Goal: Use online tool/utility: Utilize a website feature to perform a specific function

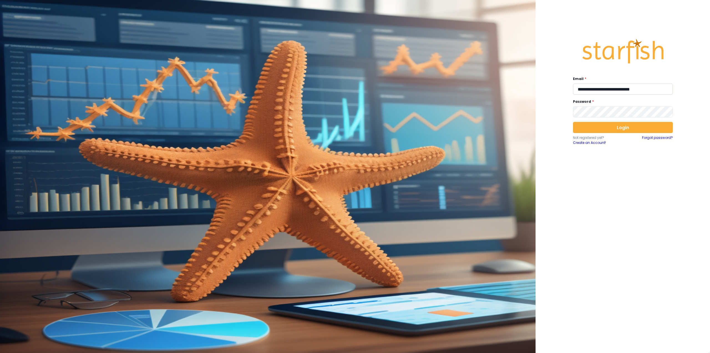
click at [609, 87] on input "**********" at bounding box center [623, 89] width 100 height 11
type input "**********"
click at [602, 125] on button "Login" at bounding box center [623, 127] width 100 height 11
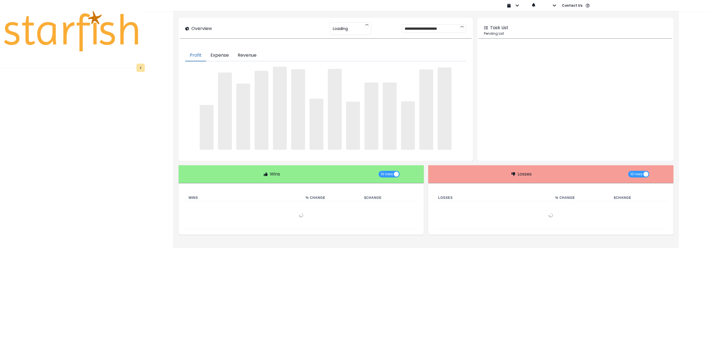
type input "********"
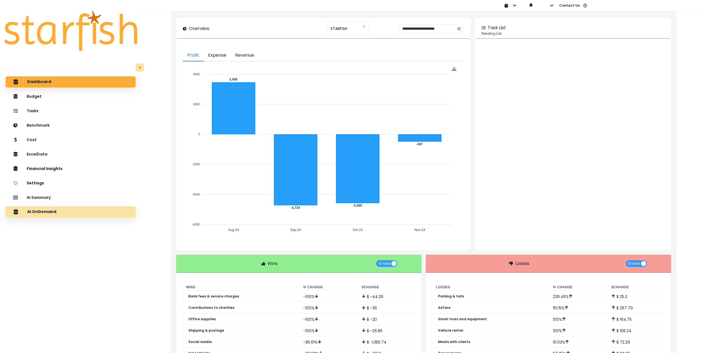
click at [38, 209] on p "AI OnDemand" at bounding box center [41, 211] width 29 height 5
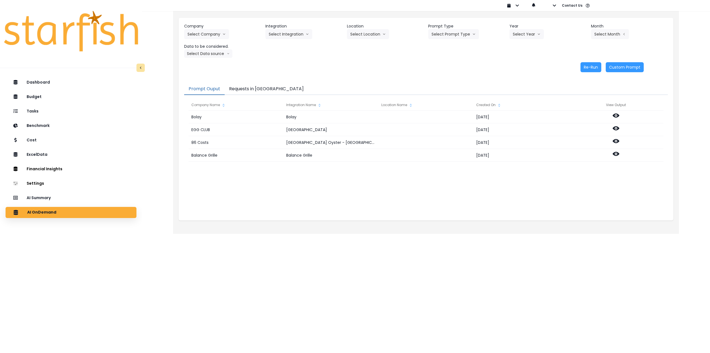
click at [257, 87] on button "Requests in [GEOGRAPHIC_DATA]" at bounding box center [267, 89] width 84 height 12
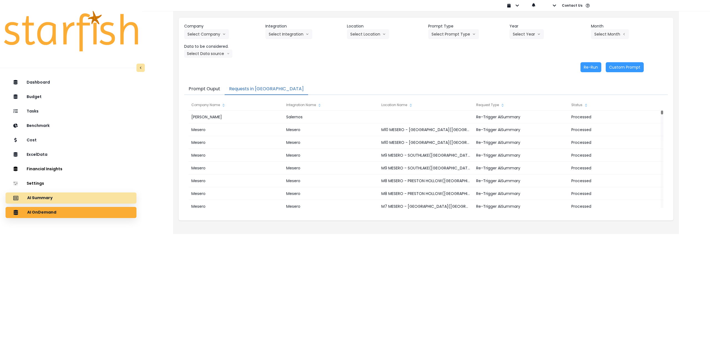
click at [77, 199] on div "AI Summary" at bounding box center [71, 198] width 122 height 12
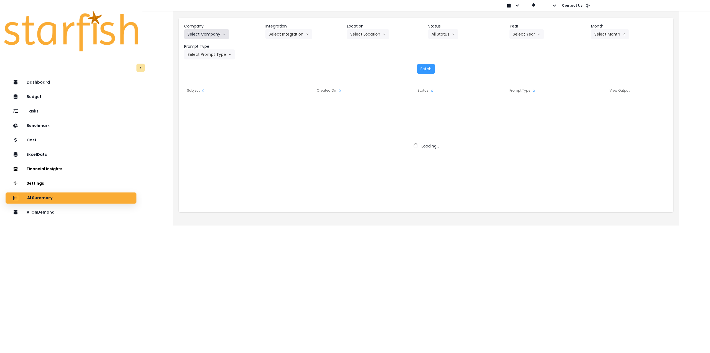
click at [211, 32] on button "Select Company" at bounding box center [206, 34] width 45 height 10
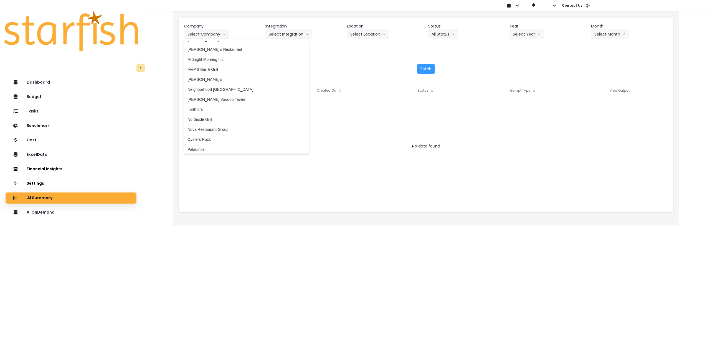
scroll to position [749, 0]
click at [210, 107] on span "northfork" at bounding box center [247, 106] width 118 height 6
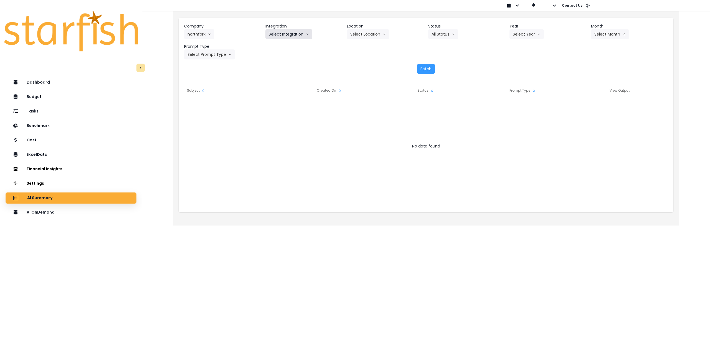
click at [279, 32] on button "Select Integration" at bounding box center [289, 34] width 47 height 10
click at [278, 47] on span "Quickbooks Online" at bounding box center [285, 46] width 33 height 6
click at [379, 35] on button "Select Location" at bounding box center [368, 34] width 42 height 10
click at [367, 45] on span "All Locations" at bounding box center [361, 46] width 22 height 6
click at [456, 39] on button "All Status" at bounding box center [443, 34] width 30 height 10
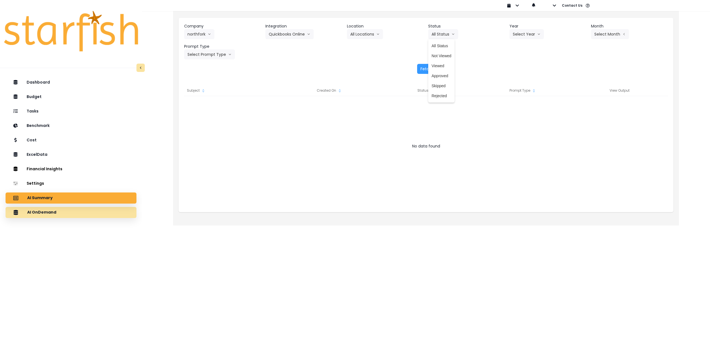
click at [111, 212] on div "AI OnDemand" at bounding box center [71, 212] width 122 height 12
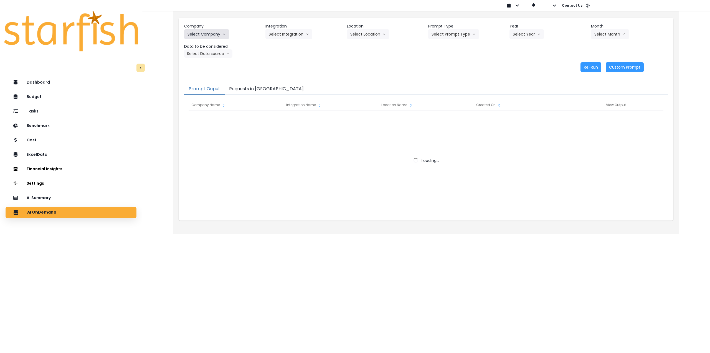
click at [202, 34] on button "Select Company" at bounding box center [206, 34] width 45 height 10
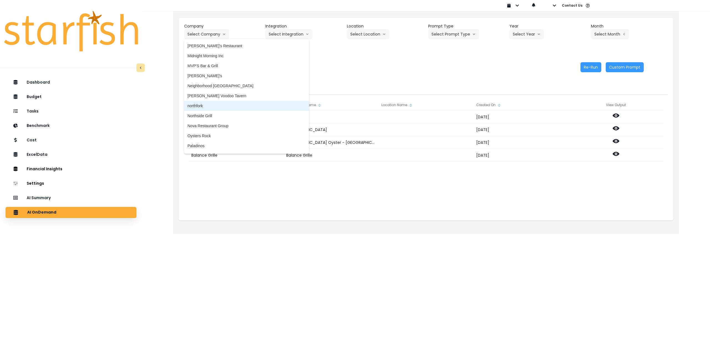
click at [211, 103] on li "northfork" at bounding box center [246, 106] width 125 height 10
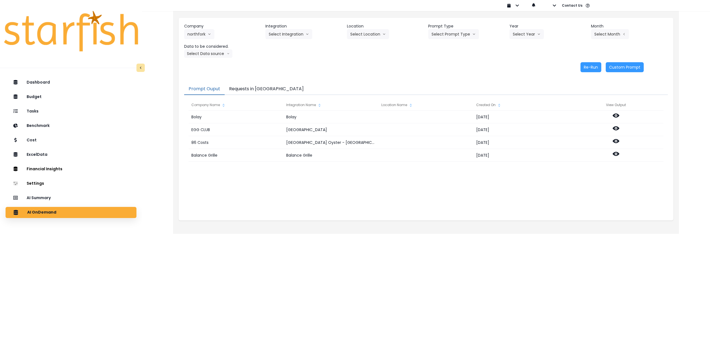
click at [283, 28] on header "Integration" at bounding box center [304, 26] width 77 height 6
click at [283, 39] on button "Select Integration" at bounding box center [289, 34] width 47 height 10
click at [282, 49] on li "Quickbooks Online" at bounding box center [285, 46] width 39 height 10
click at [363, 36] on button "Select Location" at bounding box center [368, 34] width 42 height 10
click at [365, 47] on span "All Locations" at bounding box center [361, 46] width 22 height 6
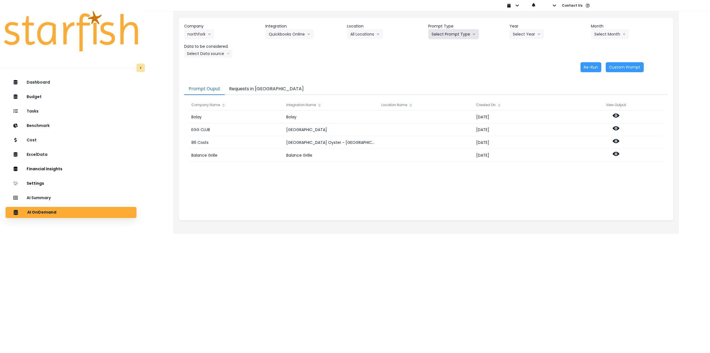
click at [475, 34] on button "Select Prompt Type" at bounding box center [453, 34] width 51 height 10
click at [450, 76] on span "Monthly Summary" at bounding box center [447, 76] width 31 height 6
drag, startPoint x: 519, startPoint y: 41, endPoint x: 521, endPoint y: 37, distance: 4.5
click at [520, 41] on div "Company northfork 86 Costs Asti Bagel Cafe Balance Grille Bald Ginger Bar Busin…" at bounding box center [426, 40] width 484 height 34
click at [521, 37] on button "Select Year" at bounding box center [527, 34] width 34 height 10
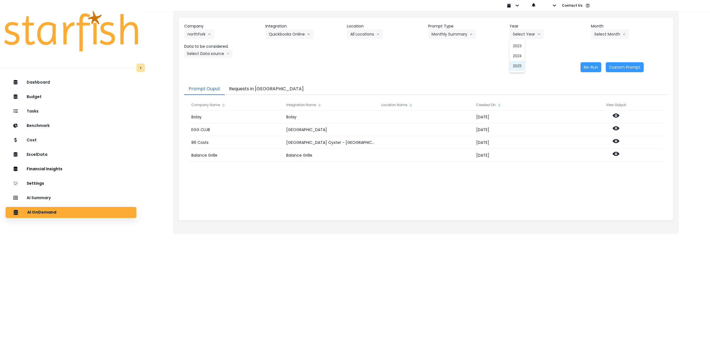
click at [517, 70] on li "2025" at bounding box center [517, 66] width 15 height 10
click at [607, 38] on button "Select Month" at bounding box center [610, 34] width 38 height 10
click at [584, 96] on li "July" at bounding box center [582, 96] width 17 height 10
click at [225, 56] on button "Select Data source" at bounding box center [208, 53] width 48 height 8
click at [208, 65] on span "Comparison overtime" at bounding box center [206, 65] width 37 height 6
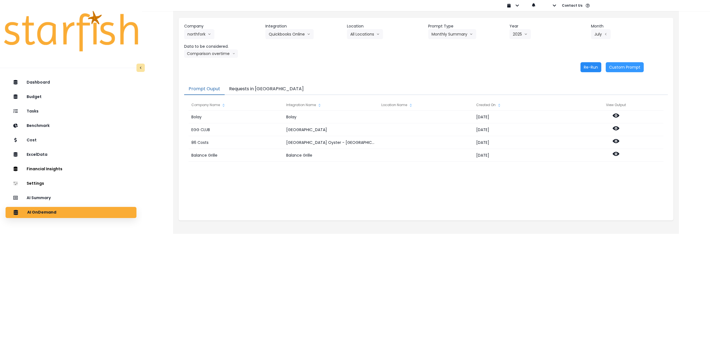
click at [595, 67] on button "Re-Run" at bounding box center [591, 67] width 21 height 10
click at [214, 58] on div "Company northfork 86 Costs Asti Bagel Cafe Balance Grille Bald Ginger Bar Busin…" at bounding box center [426, 48] width 495 height 60
click at [214, 54] on button "Comparison overtime" at bounding box center [211, 53] width 54 height 8
click at [210, 74] on span "Location Analysis" at bounding box center [206, 75] width 37 height 6
click at [589, 67] on button "Re-Run" at bounding box center [591, 67] width 21 height 10
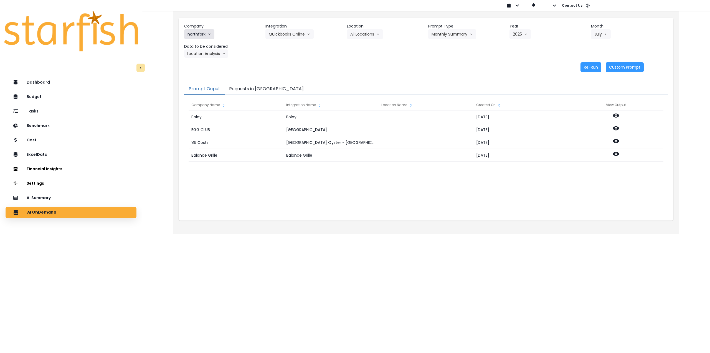
click at [200, 37] on button "northfork" at bounding box center [199, 34] width 30 height 10
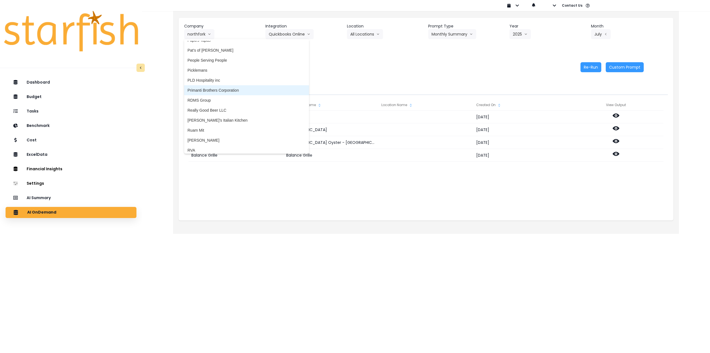
scroll to position [888, 0]
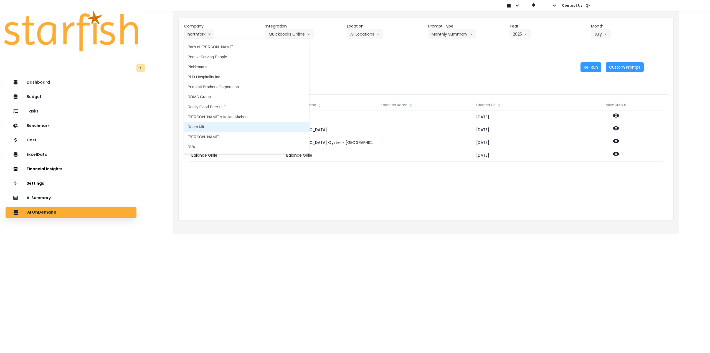
click at [220, 126] on span "Ruam Mit" at bounding box center [247, 127] width 118 height 6
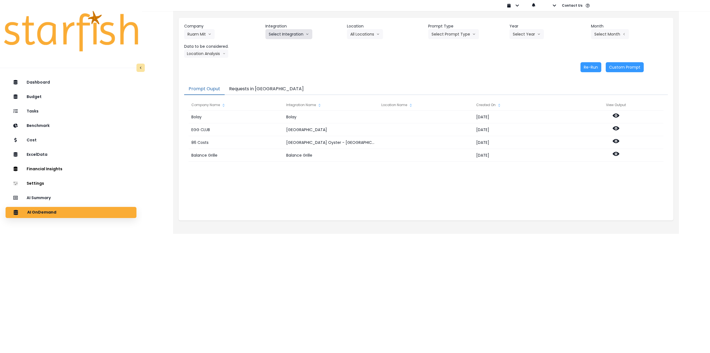
click at [289, 37] on button "Select Integration" at bounding box center [289, 34] width 47 height 10
click at [283, 47] on span "Quickbooks Online" at bounding box center [285, 46] width 33 height 6
click at [370, 29] on button "Select Location" at bounding box center [368, 34] width 42 height 10
click at [367, 43] on span "All Locations" at bounding box center [361, 46] width 22 height 6
click at [452, 34] on button "Select Prompt Type" at bounding box center [453, 34] width 51 height 10
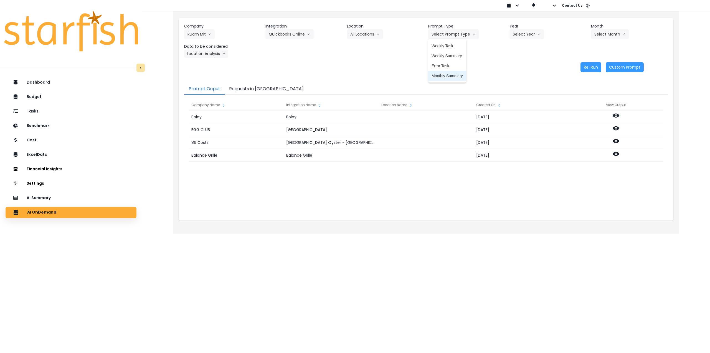
drag, startPoint x: 441, startPoint y: 74, endPoint x: 432, endPoint y: 70, distance: 10.0
click at [441, 74] on span "Monthly Summary" at bounding box center [447, 76] width 31 height 6
click at [518, 34] on button "Select Year" at bounding box center [527, 34] width 34 height 10
click at [517, 67] on span "2025" at bounding box center [517, 66] width 9 height 6
click at [618, 36] on button "Select Month" at bounding box center [610, 34] width 38 height 10
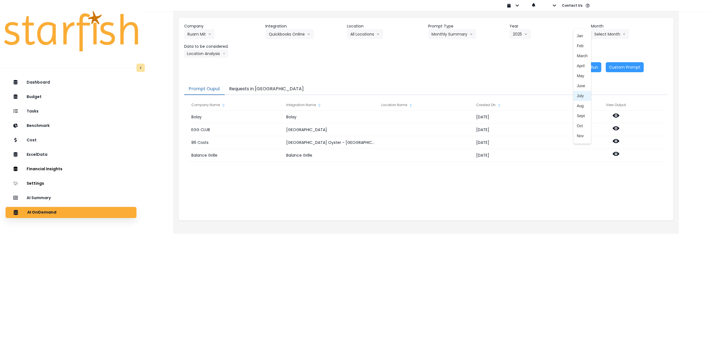
click at [584, 95] on li "July" at bounding box center [582, 96] width 17 height 10
click at [216, 52] on button "Location Analysis" at bounding box center [206, 53] width 44 height 8
click at [211, 66] on span "Comparison overtime" at bounding box center [206, 65] width 37 height 6
click at [586, 69] on button "Re-Run" at bounding box center [591, 67] width 21 height 10
click at [216, 53] on button "Comparison overtime" at bounding box center [211, 53] width 54 height 8
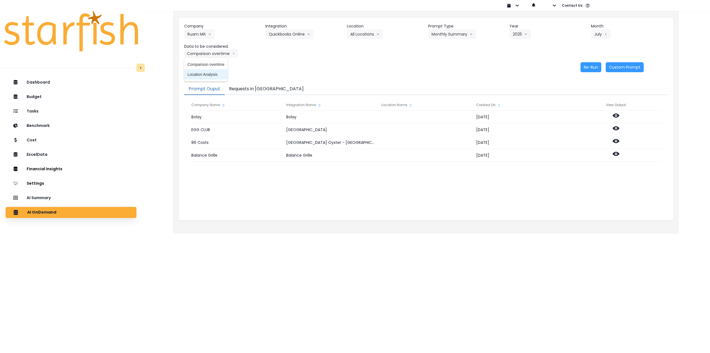
click at [207, 75] on span "Location Analysis" at bounding box center [206, 75] width 37 height 6
click at [587, 67] on button "Re-Run" at bounding box center [591, 67] width 21 height 10
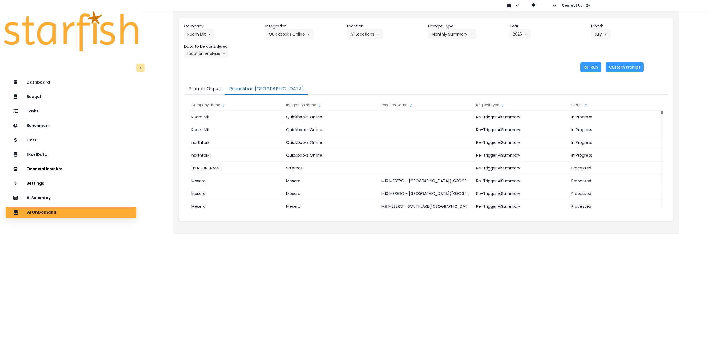
click at [241, 90] on button "Requests in [GEOGRAPHIC_DATA]" at bounding box center [267, 89] width 84 height 12
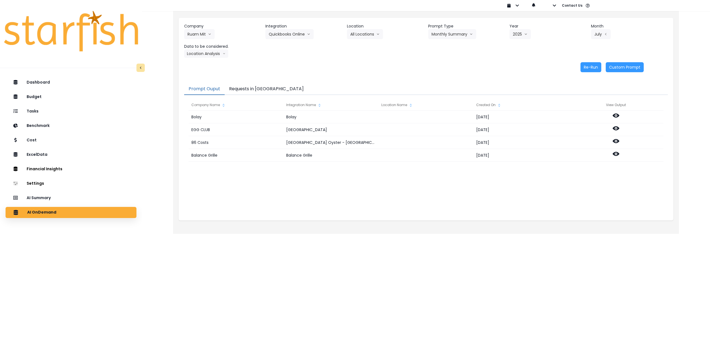
click at [203, 90] on button "Prompt Ouput" at bounding box center [204, 89] width 41 height 12
click at [196, 35] on button "Ruam Mit" at bounding box center [199, 34] width 31 height 10
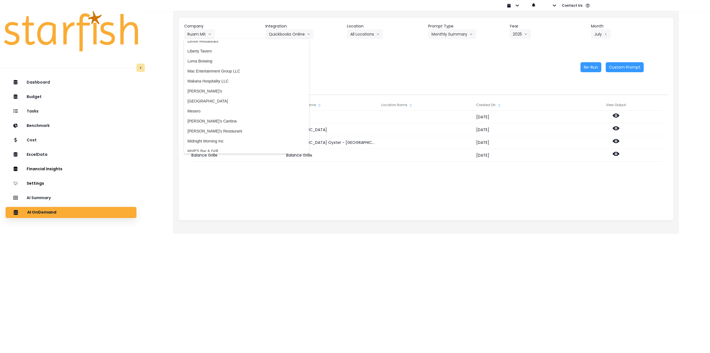
scroll to position [700, 0]
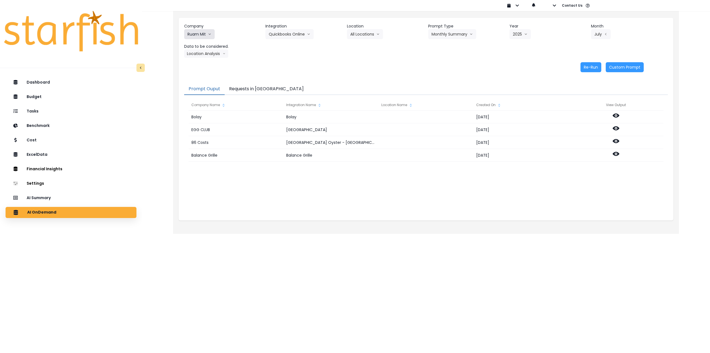
click at [199, 32] on button "Ruam Mit" at bounding box center [199, 34] width 31 height 10
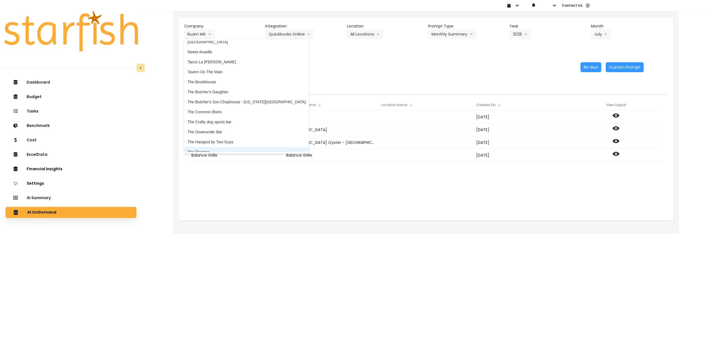
scroll to position [1100, 0]
click at [210, 66] on span "Tacos La [PERSON_NAME]" at bounding box center [247, 65] width 118 height 6
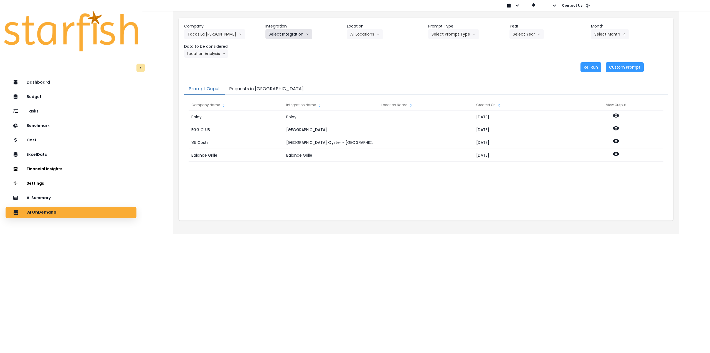
click at [286, 33] on button "Select Integration" at bounding box center [289, 34] width 47 height 10
click at [282, 29] on button "Select Integration" at bounding box center [289, 34] width 47 height 10
click at [290, 134] on span "Tacos la neta sf" at bounding box center [285, 136] width 32 height 6
click at [376, 29] on button "Select Location" at bounding box center [368, 34] width 42 height 10
click at [366, 46] on span "All Locations" at bounding box center [361, 46] width 22 height 6
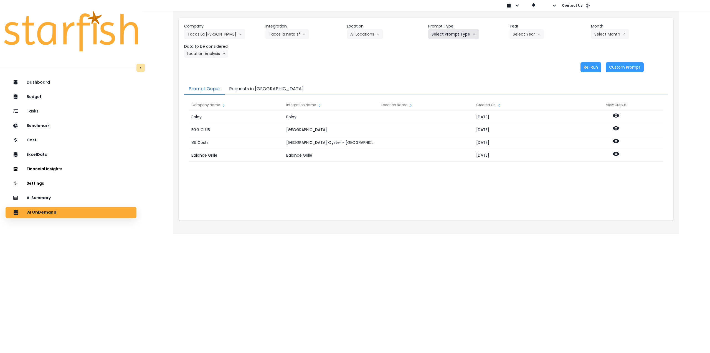
click at [445, 36] on button "Select Prompt Type" at bounding box center [453, 34] width 51 height 10
click at [439, 78] on span "Monthly Summary" at bounding box center [447, 76] width 31 height 6
click at [524, 36] on button "Select Year" at bounding box center [527, 34] width 34 height 10
click at [517, 68] on span "2025" at bounding box center [517, 66] width 9 height 6
click at [603, 35] on button "Select Month" at bounding box center [610, 34] width 38 height 10
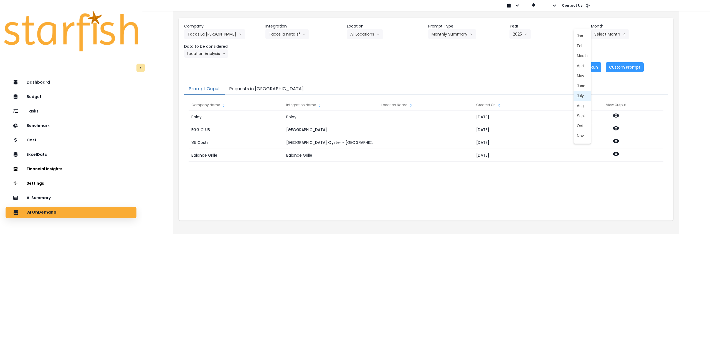
click at [581, 95] on span "July" at bounding box center [582, 96] width 11 height 6
click at [198, 54] on button "Location Analysis" at bounding box center [206, 53] width 44 height 8
click at [204, 65] on span "Comparison overtime" at bounding box center [206, 65] width 37 height 6
click at [587, 65] on button "Re-Run" at bounding box center [591, 67] width 21 height 10
click at [212, 54] on button "Comparison overtime" at bounding box center [211, 53] width 54 height 8
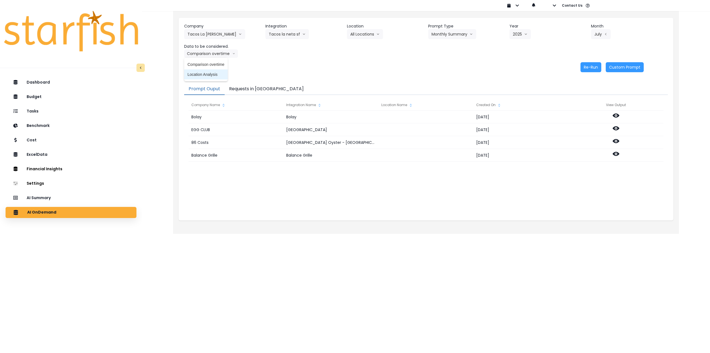
click at [209, 75] on span "Location Analysis" at bounding box center [206, 75] width 37 height 6
click at [591, 66] on button "Re-Run" at bounding box center [591, 67] width 21 height 10
click at [279, 34] on button "Tacos la neta sf" at bounding box center [288, 34] width 44 height 10
click at [285, 104] on span "La Palma" at bounding box center [285, 106] width 32 height 6
click at [367, 33] on button "Select Location" at bounding box center [368, 34] width 42 height 10
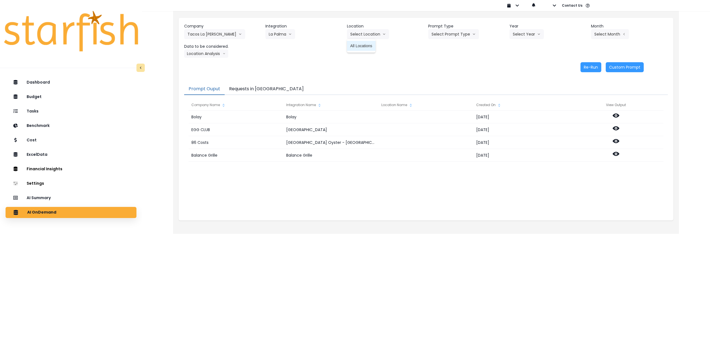
click at [363, 45] on span "All Locations" at bounding box center [361, 46] width 22 height 6
click at [454, 33] on button "Select Prompt Type" at bounding box center [453, 34] width 51 height 10
click at [451, 76] on span "Monthly Summary" at bounding box center [447, 76] width 31 height 6
click at [519, 35] on button "Select Year" at bounding box center [527, 34] width 34 height 10
click at [517, 67] on span "2025" at bounding box center [517, 66] width 9 height 6
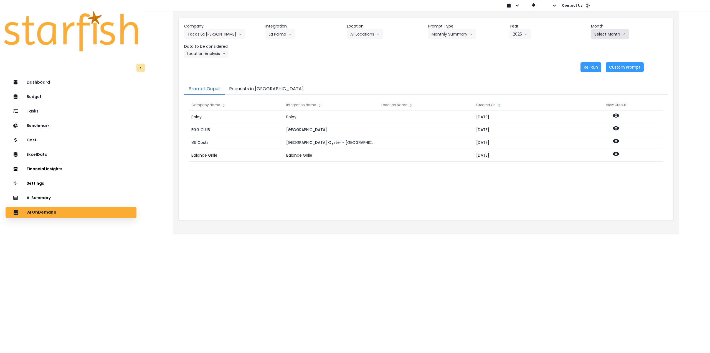
click at [598, 35] on button "Select Month" at bounding box center [610, 34] width 38 height 10
click at [580, 94] on span "July" at bounding box center [582, 96] width 11 height 6
click at [208, 51] on button "Location Analysis" at bounding box center [206, 53] width 44 height 8
drag, startPoint x: 213, startPoint y: 64, endPoint x: 244, endPoint y: 67, distance: 30.7
click at [214, 64] on span "Comparison overtime" at bounding box center [206, 65] width 37 height 6
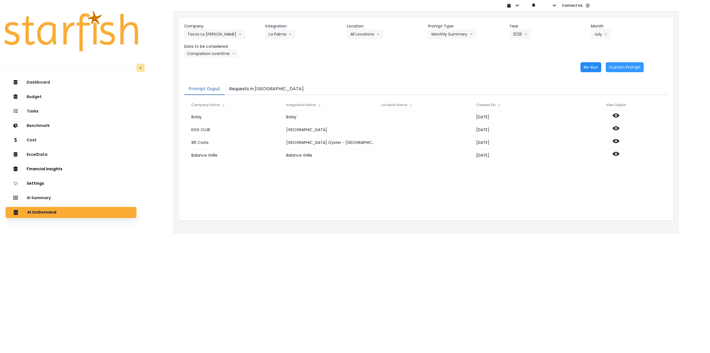
click at [590, 66] on button "Re-Run" at bounding box center [591, 67] width 21 height 10
click at [213, 55] on button "Comparison overtime" at bounding box center [211, 53] width 54 height 8
click at [209, 76] on span "Location Analysis" at bounding box center [206, 75] width 37 height 6
click at [583, 68] on button "Re-Run" at bounding box center [591, 67] width 21 height 10
click at [373, 34] on button "All Locations" at bounding box center [365, 34] width 36 height 10
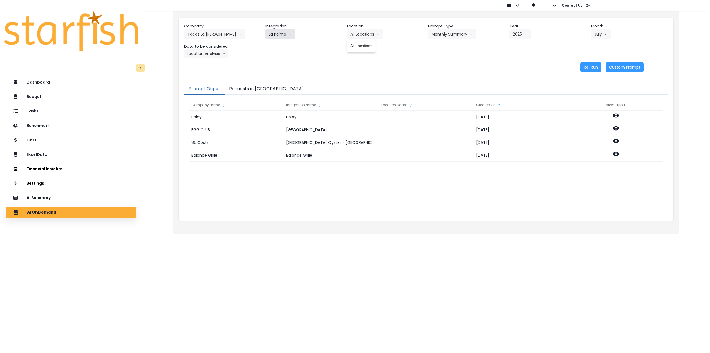
click at [280, 33] on button "La Palma" at bounding box center [281, 34] width 30 height 10
click at [284, 66] on span "bocas del toro" at bounding box center [285, 66] width 32 height 6
click at [435, 33] on button "Select Prompt Type" at bounding box center [453, 34] width 51 height 10
click at [445, 74] on span "Monthly Summary" at bounding box center [447, 76] width 31 height 6
click at [526, 36] on button "Select Year" at bounding box center [527, 34] width 34 height 10
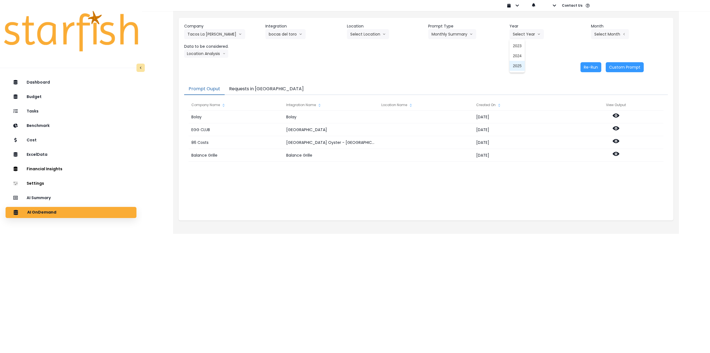
click at [518, 65] on span "2025" at bounding box center [517, 66] width 9 height 6
click at [601, 34] on button "Select Month" at bounding box center [610, 34] width 38 height 10
click at [578, 95] on span "July" at bounding box center [582, 96] width 11 height 6
click at [217, 51] on button "Location Analysis" at bounding box center [206, 53] width 44 height 8
click at [212, 62] on span "Comparison overtime" at bounding box center [206, 65] width 37 height 6
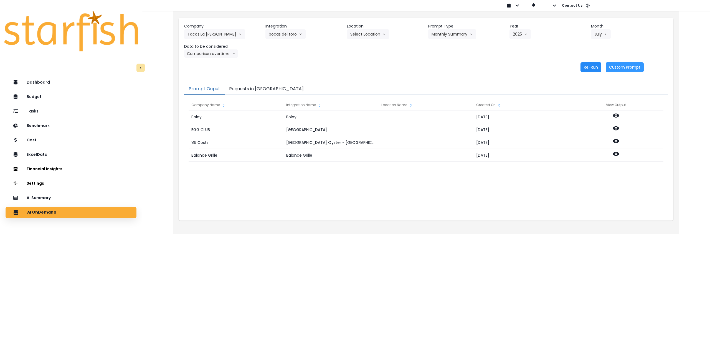
click at [592, 63] on button "Re-Run" at bounding box center [591, 67] width 21 height 10
click at [212, 50] on button "Comparison overtime" at bounding box center [211, 53] width 54 height 8
click at [206, 78] on li "Location Analysis" at bounding box center [206, 74] width 44 height 10
click at [587, 67] on button "Re-Run" at bounding box center [591, 67] width 21 height 10
click at [285, 35] on button "bocas del toro" at bounding box center [286, 34] width 40 height 10
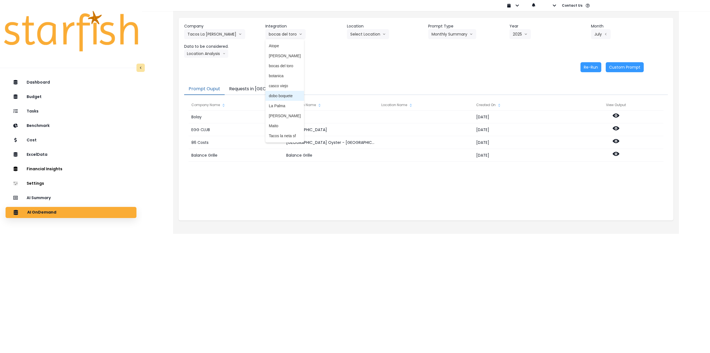
click at [284, 94] on span "dobo boquete" at bounding box center [285, 96] width 32 height 6
click at [443, 37] on button "Select Prompt Type" at bounding box center [453, 34] width 51 height 10
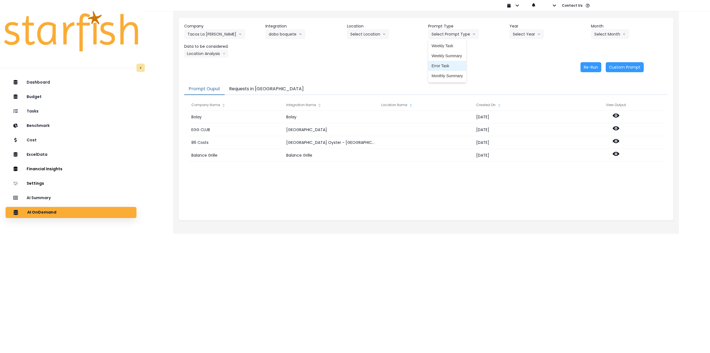
click at [448, 74] on span "Monthly Summary" at bounding box center [447, 76] width 31 height 6
click at [527, 33] on button "Select Year" at bounding box center [527, 34] width 34 height 10
click at [518, 68] on span "2025" at bounding box center [517, 66] width 9 height 6
click at [618, 36] on button "Select Month" at bounding box center [610, 34] width 38 height 10
click at [580, 94] on span "July" at bounding box center [582, 96] width 11 height 6
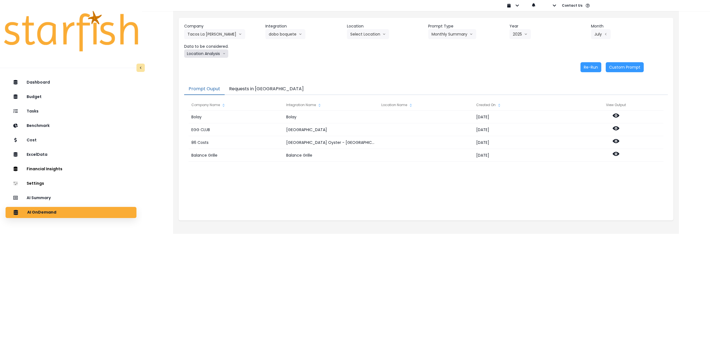
click at [198, 55] on button "Location Analysis" at bounding box center [206, 53] width 44 height 8
drag, startPoint x: 206, startPoint y: 64, endPoint x: 218, endPoint y: 65, distance: 12.4
click at [207, 64] on span "Comparison overtime" at bounding box center [206, 65] width 37 height 6
click at [593, 67] on button "Re-Run" at bounding box center [591, 67] width 21 height 10
click at [210, 52] on button "Comparison overtime" at bounding box center [211, 53] width 54 height 8
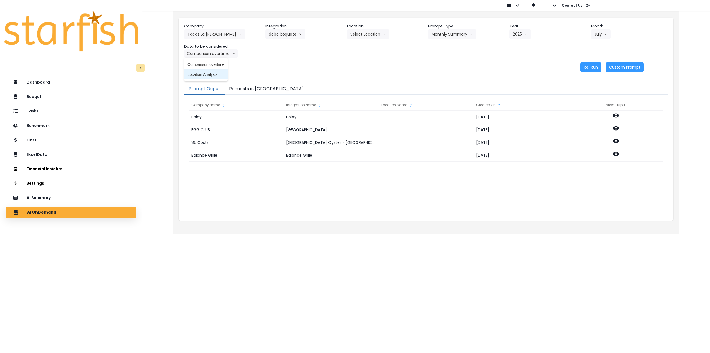
click at [206, 72] on span "Location Analysis" at bounding box center [206, 75] width 37 height 6
click at [588, 65] on button "Re-Run" at bounding box center [591, 67] width 21 height 10
click at [283, 35] on button "dobo boquete" at bounding box center [286, 34] width 40 height 10
click at [283, 84] on span "casco viejo" at bounding box center [285, 86] width 32 height 6
click at [369, 34] on button "Select Location" at bounding box center [368, 34] width 42 height 10
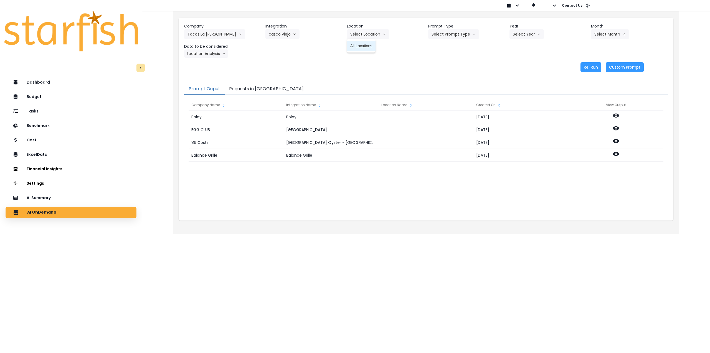
click at [365, 47] on span "All Locations" at bounding box center [361, 46] width 22 height 6
click at [446, 32] on button "Select Prompt Type" at bounding box center [453, 34] width 51 height 10
click at [446, 75] on span "Monthly Summary" at bounding box center [447, 76] width 31 height 6
click at [525, 32] on button "Select Year" at bounding box center [527, 34] width 34 height 10
click at [516, 66] on span "2025" at bounding box center [517, 66] width 9 height 6
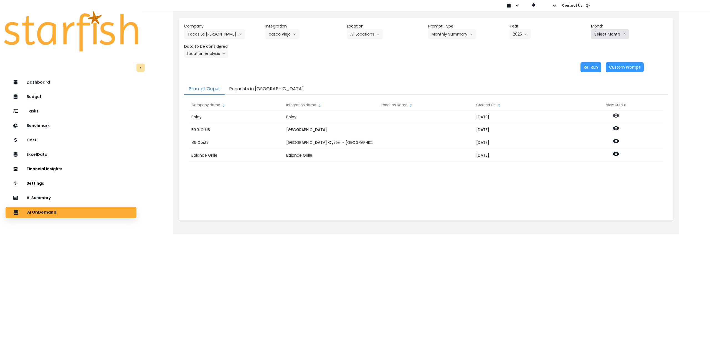
click at [593, 34] on button "Select Month" at bounding box center [610, 34] width 38 height 10
click at [578, 93] on span "July" at bounding box center [582, 96] width 11 height 6
click at [211, 53] on button "Location Analysis" at bounding box center [206, 53] width 44 height 8
click at [212, 61] on li "Comparison overtime" at bounding box center [206, 64] width 44 height 10
drag, startPoint x: 589, startPoint y: 69, endPoint x: 442, endPoint y: 68, distance: 147.0
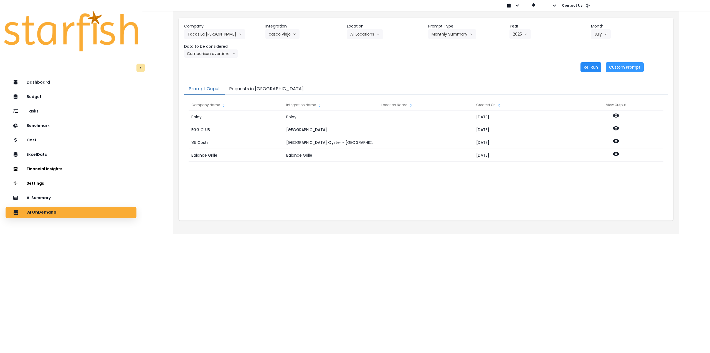
click at [587, 68] on button "Re-Run" at bounding box center [591, 67] width 21 height 10
click at [217, 54] on button "Comparison overtime" at bounding box center [211, 53] width 54 height 8
click at [208, 74] on span "Location Analysis" at bounding box center [206, 75] width 37 height 6
click at [592, 64] on button "Re-Run" at bounding box center [591, 67] width 21 height 10
click at [279, 36] on button "casco viejo" at bounding box center [283, 34] width 34 height 10
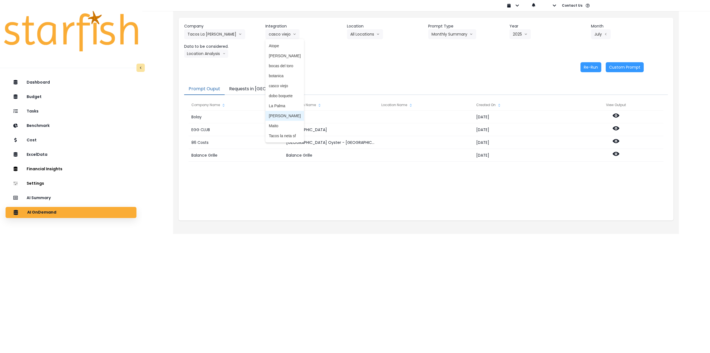
click at [288, 117] on span "[PERSON_NAME]" at bounding box center [285, 116] width 32 height 6
click at [376, 34] on button "Select Location" at bounding box center [368, 34] width 42 height 10
click at [367, 47] on span "All Locations" at bounding box center [361, 46] width 22 height 6
click at [463, 34] on button "Select Prompt Type" at bounding box center [453, 34] width 51 height 10
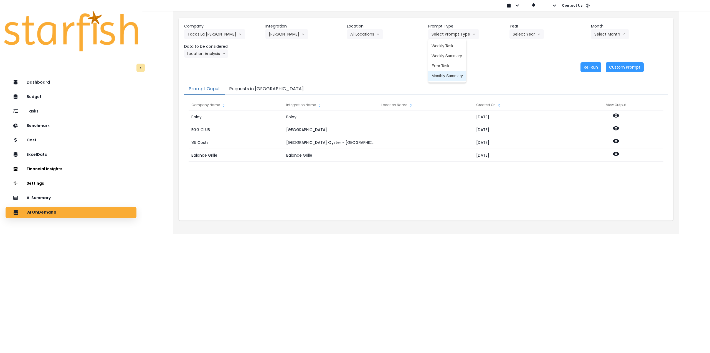
click at [452, 75] on span "Monthly Summary" at bounding box center [447, 76] width 31 height 6
click at [522, 35] on button "Select Year" at bounding box center [527, 34] width 34 height 10
click at [519, 69] on li "2025" at bounding box center [517, 66] width 15 height 10
click at [599, 33] on button "Select Month" at bounding box center [610, 34] width 38 height 10
click at [578, 94] on span "July" at bounding box center [582, 96] width 11 height 6
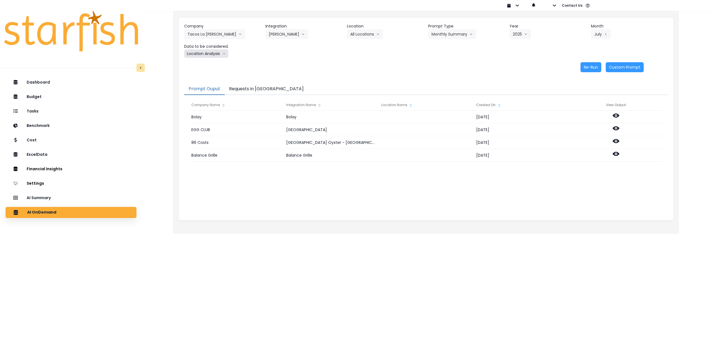
click at [206, 52] on button "Location Analysis" at bounding box center [206, 53] width 44 height 8
click at [206, 62] on span "Comparison overtime" at bounding box center [206, 65] width 37 height 6
click at [591, 68] on button "Re-Run" at bounding box center [591, 67] width 21 height 10
click at [219, 54] on button "Comparison overtime" at bounding box center [211, 53] width 54 height 8
click at [212, 73] on span "Location Analysis" at bounding box center [206, 75] width 37 height 6
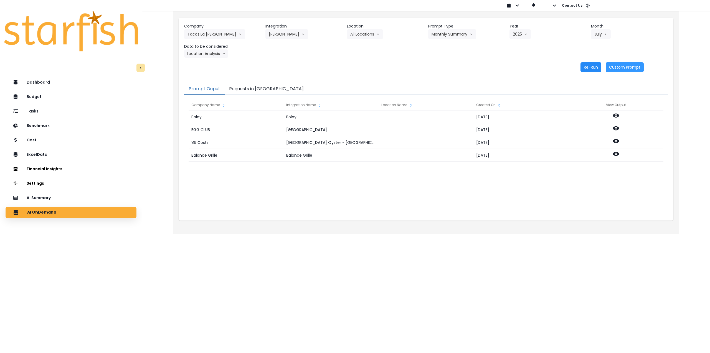
click at [593, 69] on button "Re-Run" at bounding box center [591, 67] width 21 height 10
click at [215, 34] on button "Tacos La [PERSON_NAME]" at bounding box center [214, 34] width 61 height 10
click at [292, 34] on button "[PERSON_NAME]" at bounding box center [287, 34] width 43 height 10
click at [283, 46] on span "Atope" at bounding box center [285, 46] width 32 height 6
click at [372, 34] on button "Select Location" at bounding box center [368, 34] width 42 height 10
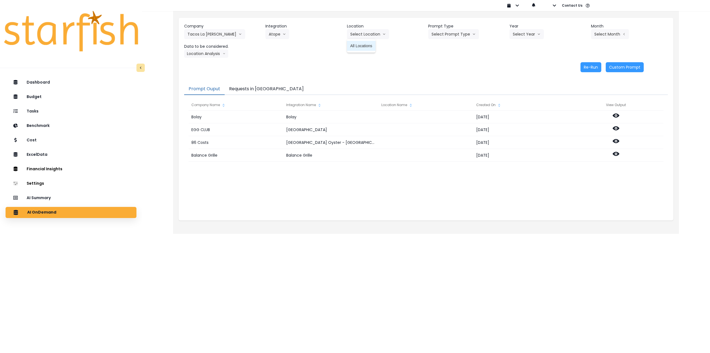
click at [366, 45] on span "All Locations" at bounding box center [361, 46] width 22 height 6
click at [456, 34] on button "Select Prompt Type" at bounding box center [453, 34] width 51 height 10
drag, startPoint x: 448, startPoint y: 75, endPoint x: 510, endPoint y: 36, distance: 72.9
click at [449, 75] on span "Monthly Summary" at bounding box center [447, 76] width 31 height 6
click at [517, 32] on button "Select Year" at bounding box center [527, 34] width 34 height 10
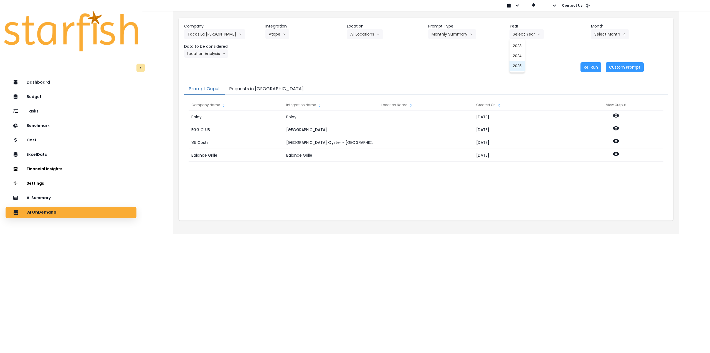
drag, startPoint x: 519, startPoint y: 67, endPoint x: 522, endPoint y: 66, distance: 3.4
click at [519, 67] on span "2025" at bounding box center [517, 66] width 9 height 6
click at [614, 37] on button "Select Month" at bounding box center [610, 34] width 38 height 10
click at [581, 98] on span "July" at bounding box center [582, 96] width 11 height 6
click at [212, 59] on div "Company Tacos La [PERSON_NAME] 86 Costs Asti Bagel Cafe Balance Grille Bald Gin…" at bounding box center [426, 48] width 495 height 60
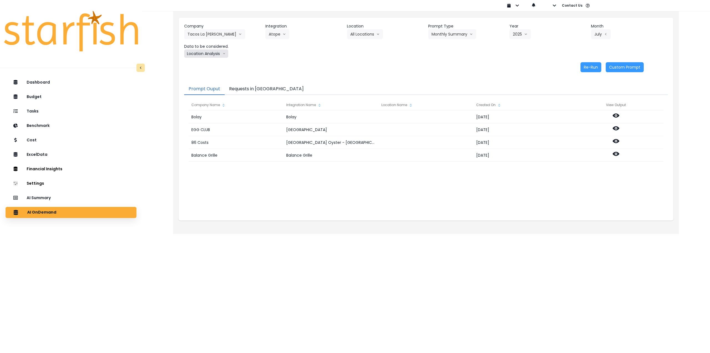
click at [212, 54] on button "Location Analysis" at bounding box center [206, 53] width 44 height 8
drag, startPoint x: 211, startPoint y: 63, endPoint x: 214, endPoint y: 63, distance: 3.4
click at [211, 63] on span "Comparison overtime" at bounding box center [206, 65] width 37 height 6
click at [591, 67] on button "Re-Run" at bounding box center [591, 67] width 21 height 10
click at [209, 52] on button "Comparison overtime" at bounding box center [211, 53] width 54 height 8
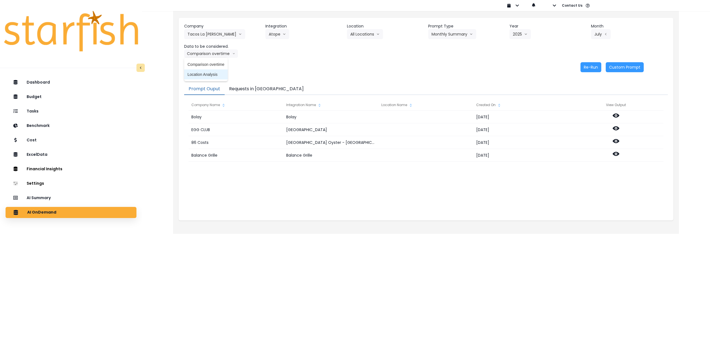
click at [204, 74] on span "Location Analysis" at bounding box center [206, 75] width 37 height 6
click at [584, 68] on button "Re-Run" at bounding box center [591, 67] width 21 height 10
click at [278, 31] on button "Atope" at bounding box center [278, 34] width 24 height 10
click at [287, 72] on li "botanica" at bounding box center [285, 76] width 39 height 10
click at [363, 35] on button "Select Location" at bounding box center [368, 34] width 42 height 10
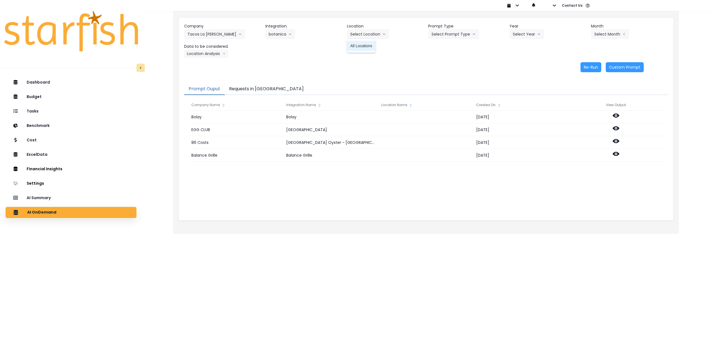
click at [363, 47] on span "All Locations" at bounding box center [361, 46] width 22 height 6
drag, startPoint x: 516, startPoint y: 37, endPoint x: 523, endPoint y: 52, distance: 16.6
click at [517, 37] on button "Select Year" at bounding box center [527, 34] width 34 height 10
click at [521, 65] on span "2025" at bounding box center [517, 66] width 9 height 6
click at [604, 32] on button "Select Month" at bounding box center [610, 34] width 38 height 10
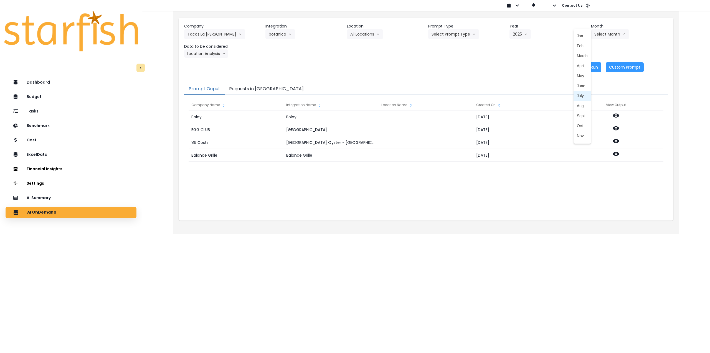
click at [580, 96] on span "July" at bounding box center [582, 96] width 11 height 6
click at [199, 54] on button "Location Analysis" at bounding box center [206, 53] width 44 height 8
click at [203, 64] on span "Comparison overtime" at bounding box center [206, 65] width 37 height 6
click at [592, 69] on button "Re-Run" at bounding box center [591, 67] width 21 height 10
click at [210, 49] on header "Data to be considered." at bounding box center [222, 47] width 77 height 6
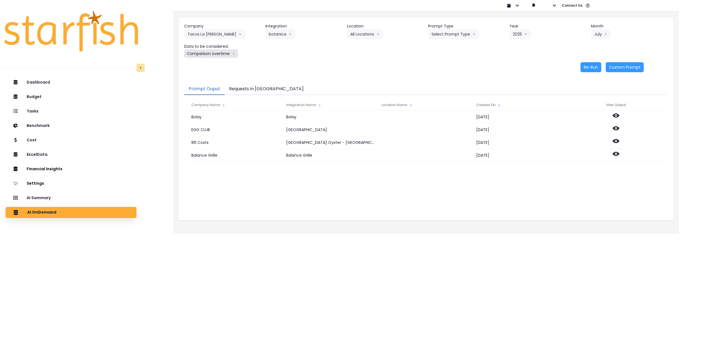
click at [210, 51] on button "Comparison overtime" at bounding box center [211, 53] width 54 height 8
click at [207, 74] on span "Location Analysis" at bounding box center [206, 75] width 37 height 6
click at [591, 66] on button "Re-Run" at bounding box center [591, 67] width 21 height 10
click at [282, 33] on button "botanica" at bounding box center [281, 34] width 30 height 10
click at [279, 127] on span "Maito" at bounding box center [285, 126] width 32 height 6
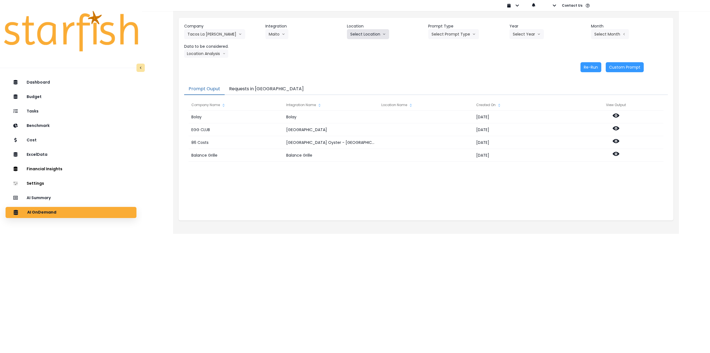
click at [368, 35] on button "Select Location" at bounding box center [368, 34] width 42 height 10
click at [367, 44] on span "All Locations" at bounding box center [361, 46] width 22 height 6
click at [452, 35] on button "Select Prompt Type" at bounding box center [453, 34] width 51 height 10
click at [445, 75] on span "Monthly Summary" at bounding box center [447, 76] width 31 height 6
click at [518, 33] on button "Select Year" at bounding box center [527, 34] width 34 height 10
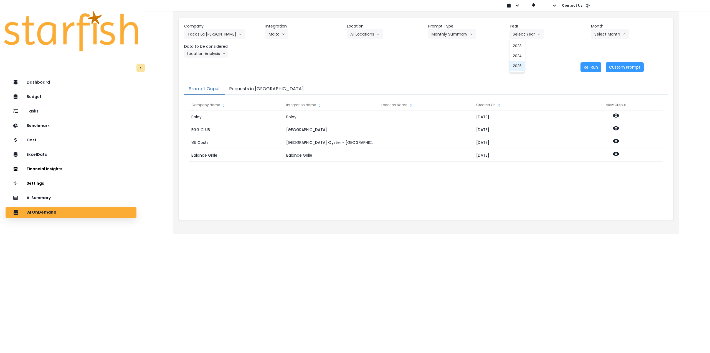
drag, startPoint x: 517, startPoint y: 67, endPoint x: 572, endPoint y: 47, distance: 58.7
click at [518, 67] on span "2025" at bounding box center [517, 66] width 9 height 6
click at [610, 32] on button "Select Month" at bounding box center [610, 34] width 38 height 10
click at [578, 92] on li "July" at bounding box center [582, 96] width 17 height 10
click at [206, 54] on button "Location Analysis" at bounding box center [206, 53] width 44 height 8
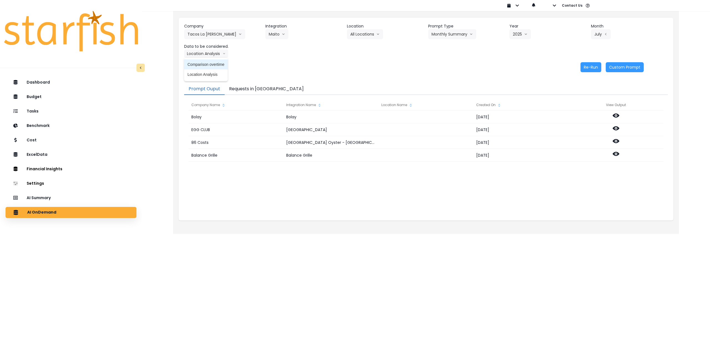
drag, startPoint x: 204, startPoint y: 61, endPoint x: 223, endPoint y: 62, distance: 18.6
click at [204, 61] on li "Comparison overtime" at bounding box center [206, 64] width 44 height 10
click at [592, 69] on button "Re-Run" at bounding box center [591, 67] width 21 height 10
drag, startPoint x: 220, startPoint y: 55, endPoint x: 213, endPoint y: 67, distance: 13.9
click at [220, 55] on button "Comparison overtime" at bounding box center [211, 53] width 54 height 8
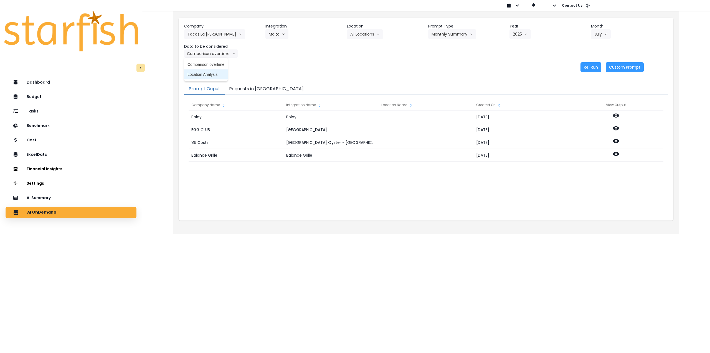
click at [209, 75] on span "Location Analysis" at bounding box center [206, 75] width 37 height 6
click at [587, 68] on button "Re-Run" at bounding box center [591, 67] width 21 height 10
click at [270, 34] on button "Maito" at bounding box center [277, 34] width 23 height 10
click at [273, 54] on span "[PERSON_NAME]" at bounding box center [285, 56] width 32 height 6
click at [381, 35] on button "Select Location" at bounding box center [368, 34] width 42 height 10
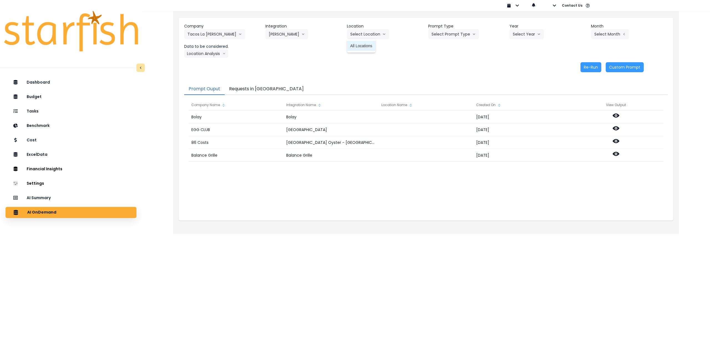
drag, startPoint x: 370, startPoint y: 48, endPoint x: 392, endPoint y: 46, distance: 22.6
click at [370, 48] on span "All Locations" at bounding box center [361, 46] width 22 height 6
click at [474, 36] on icon "arrow down line" at bounding box center [473, 34] width 3 height 6
click at [452, 74] on span "Monthly Summary" at bounding box center [447, 76] width 31 height 6
click at [525, 37] on button "Select Year" at bounding box center [527, 34] width 34 height 10
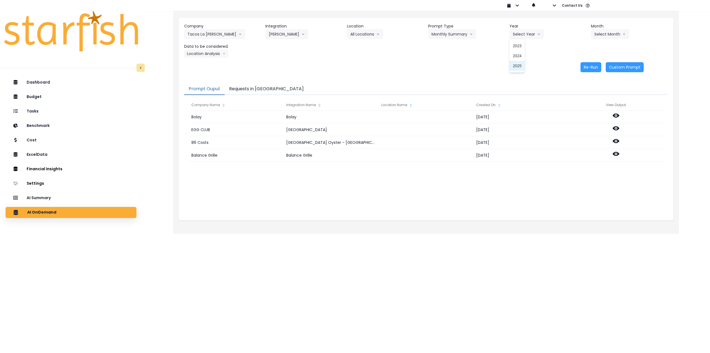
click at [519, 67] on span "2025" at bounding box center [517, 66] width 9 height 6
click at [600, 34] on button "Select Month" at bounding box center [610, 34] width 38 height 10
click at [577, 96] on span "July" at bounding box center [582, 96] width 11 height 6
click at [211, 55] on button "Location Analysis" at bounding box center [206, 53] width 44 height 8
drag, startPoint x: 209, startPoint y: 64, endPoint x: 277, endPoint y: 62, distance: 68.3
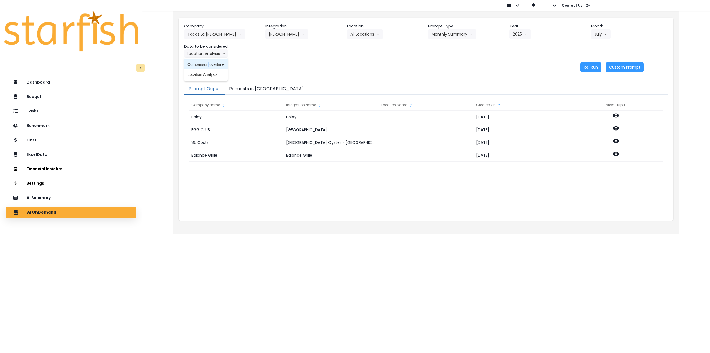
click at [209, 64] on span "Comparison overtime" at bounding box center [206, 65] width 37 height 6
click at [592, 65] on button "Re-Run" at bounding box center [591, 67] width 21 height 10
click at [223, 53] on button "Comparison overtime" at bounding box center [211, 53] width 54 height 8
click at [209, 77] on li "Location Analysis" at bounding box center [206, 74] width 44 height 10
click at [589, 70] on button "Re-Run" at bounding box center [591, 67] width 21 height 10
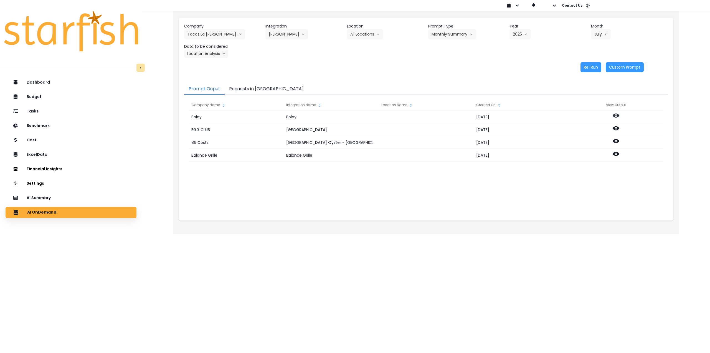
click at [256, 90] on button "Requests in [GEOGRAPHIC_DATA]" at bounding box center [267, 89] width 84 height 12
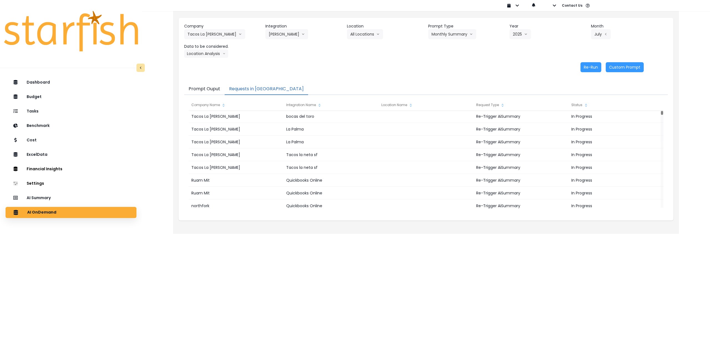
click at [203, 226] on html "Dashboard Budget Tasks Benchmark Cost ExcelData Financial Insights Location Ana…" at bounding box center [355, 113] width 710 height 226
